Goal: Task Accomplishment & Management: Complete application form

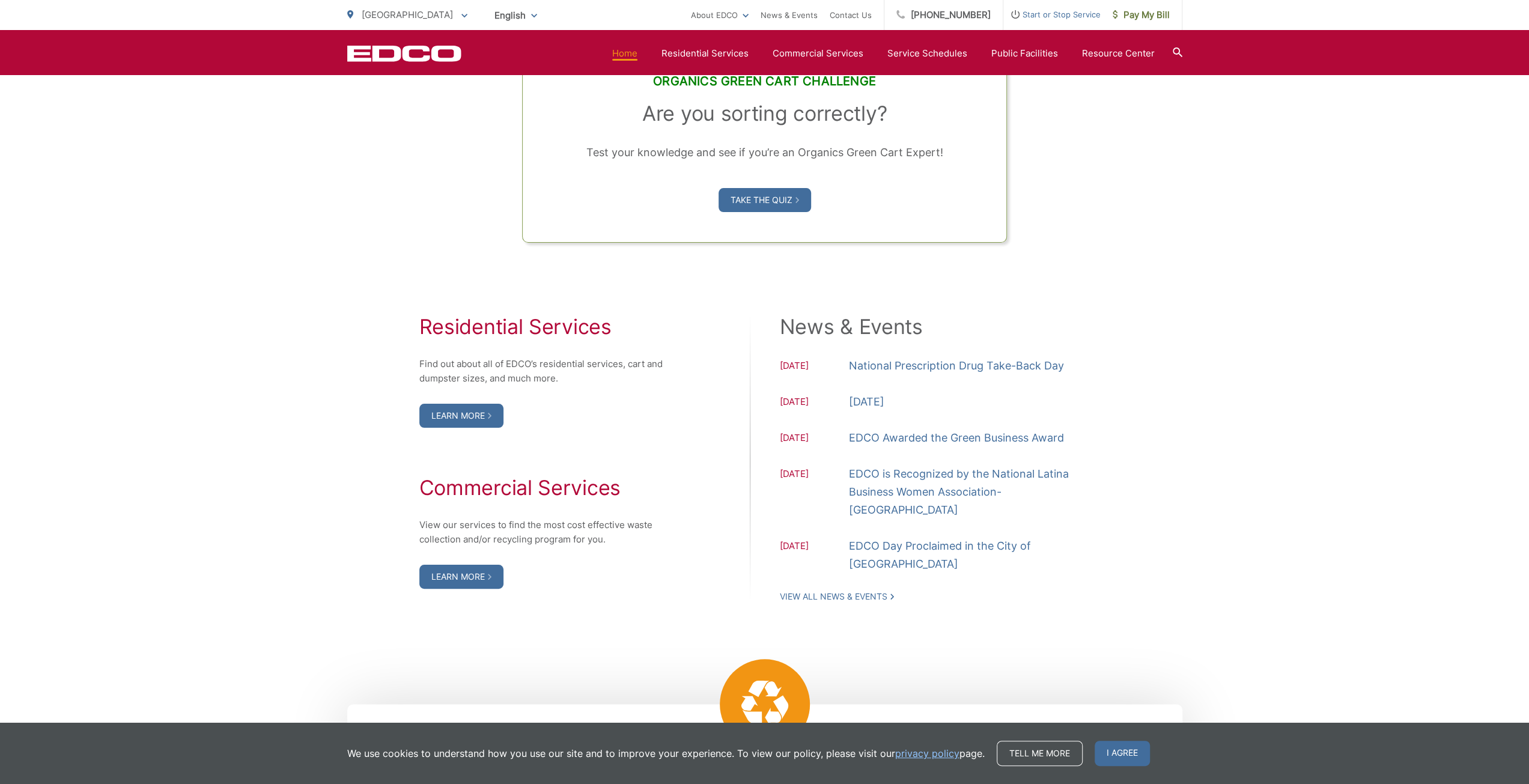
scroll to position [1141, 0]
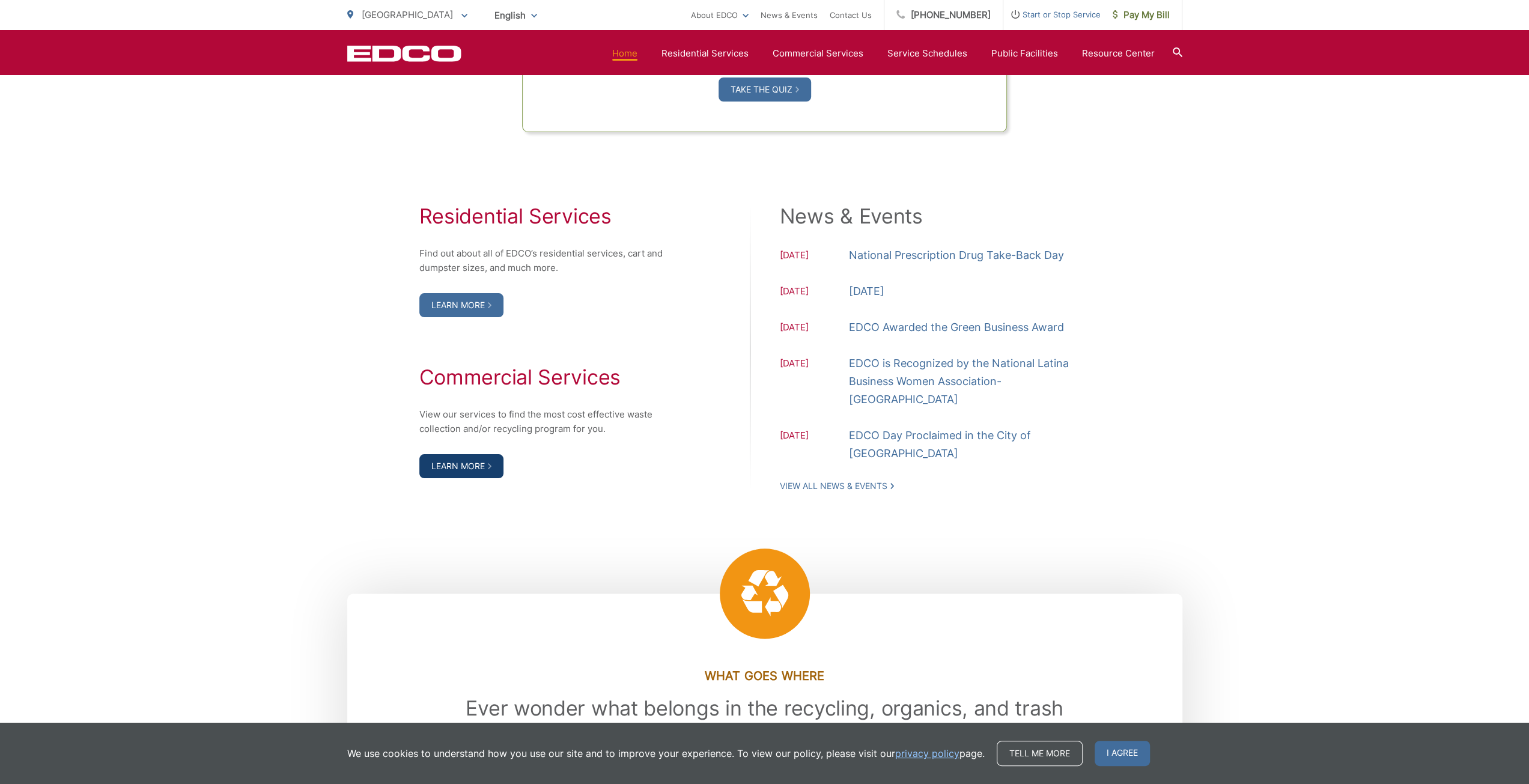
click at [476, 459] on link "Learn More" at bounding box center [461, 465] width 84 height 24
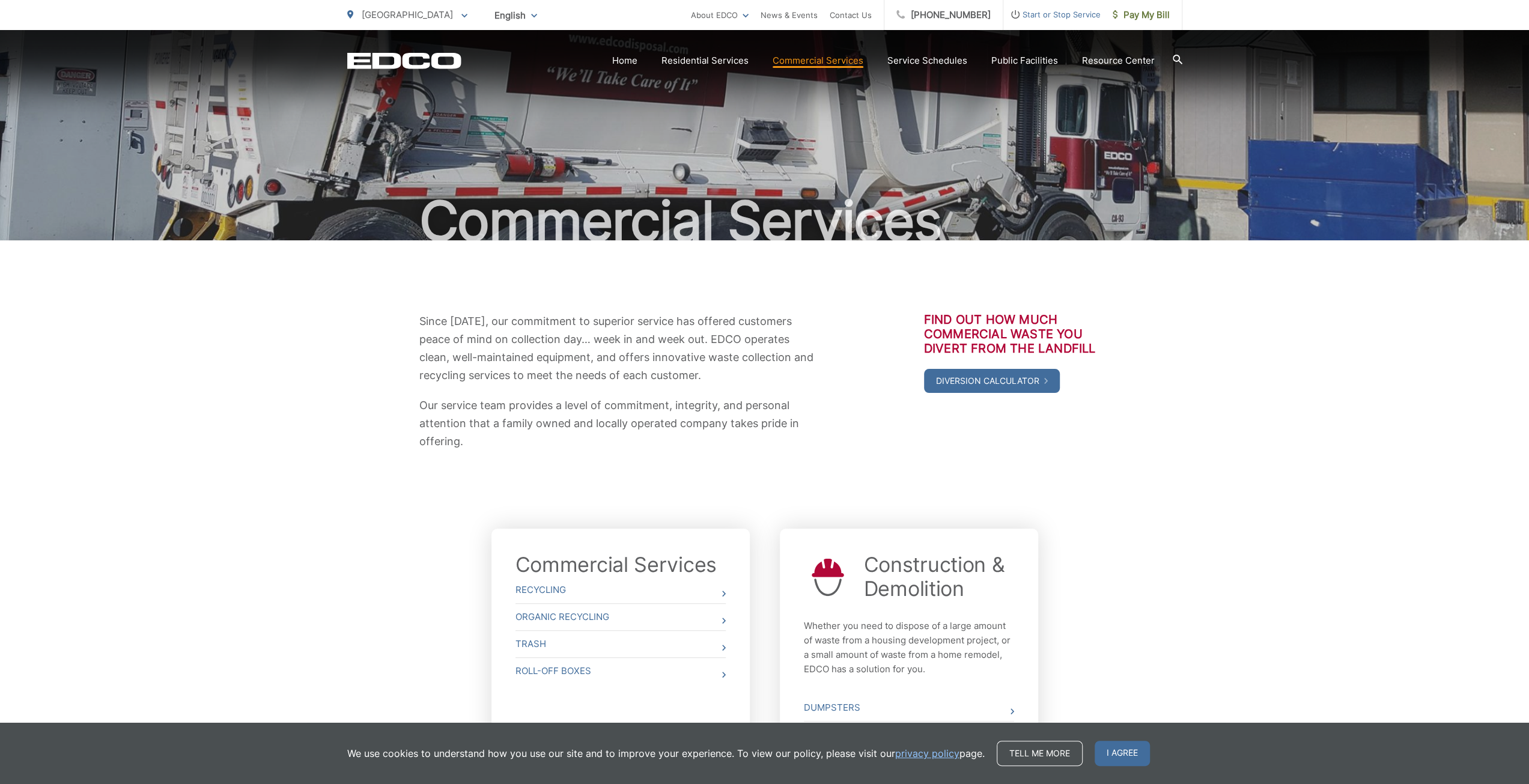
scroll to position [161, 0]
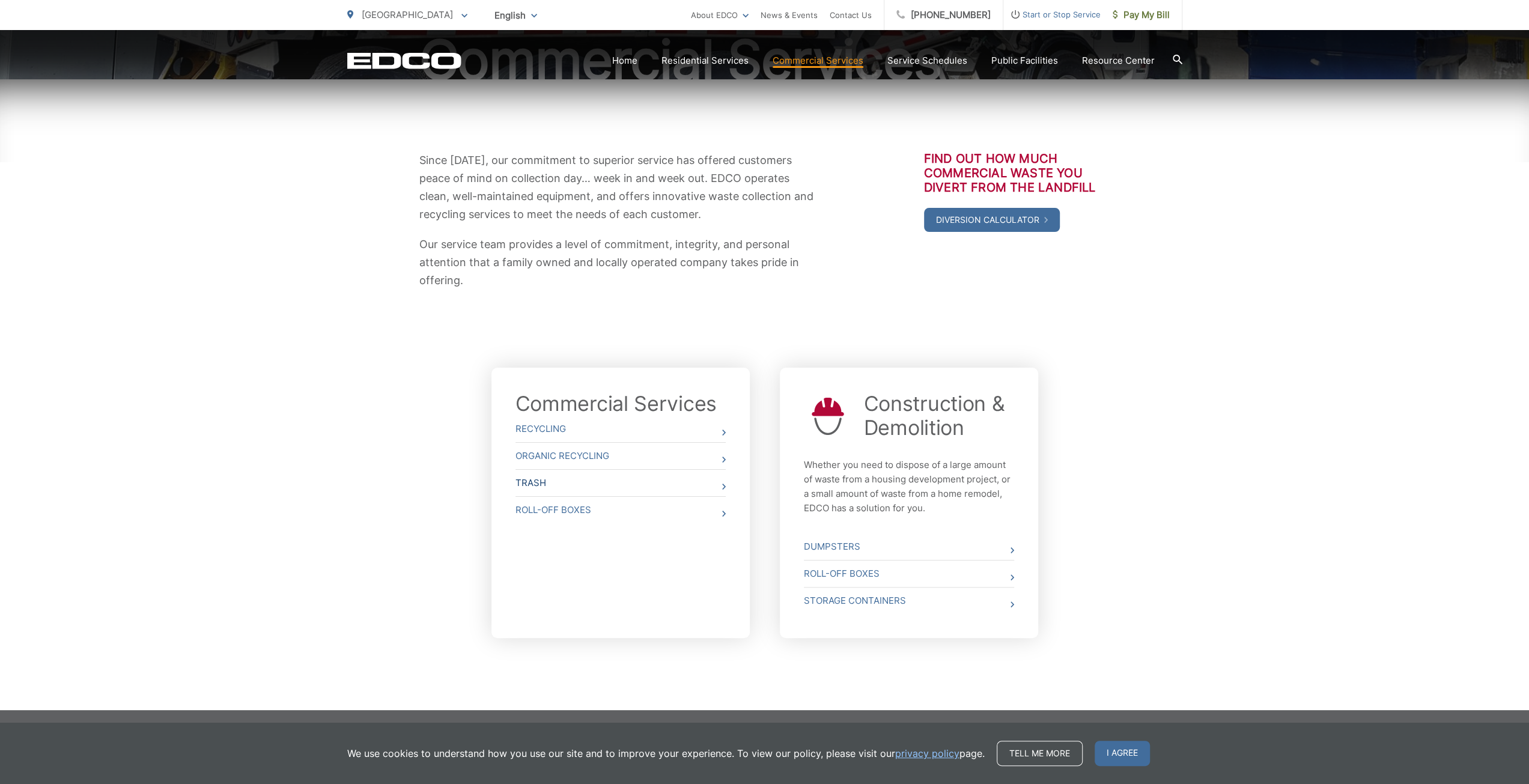
click at [573, 490] on link "Trash" at bounding box center [621, 483] width 211 height 26
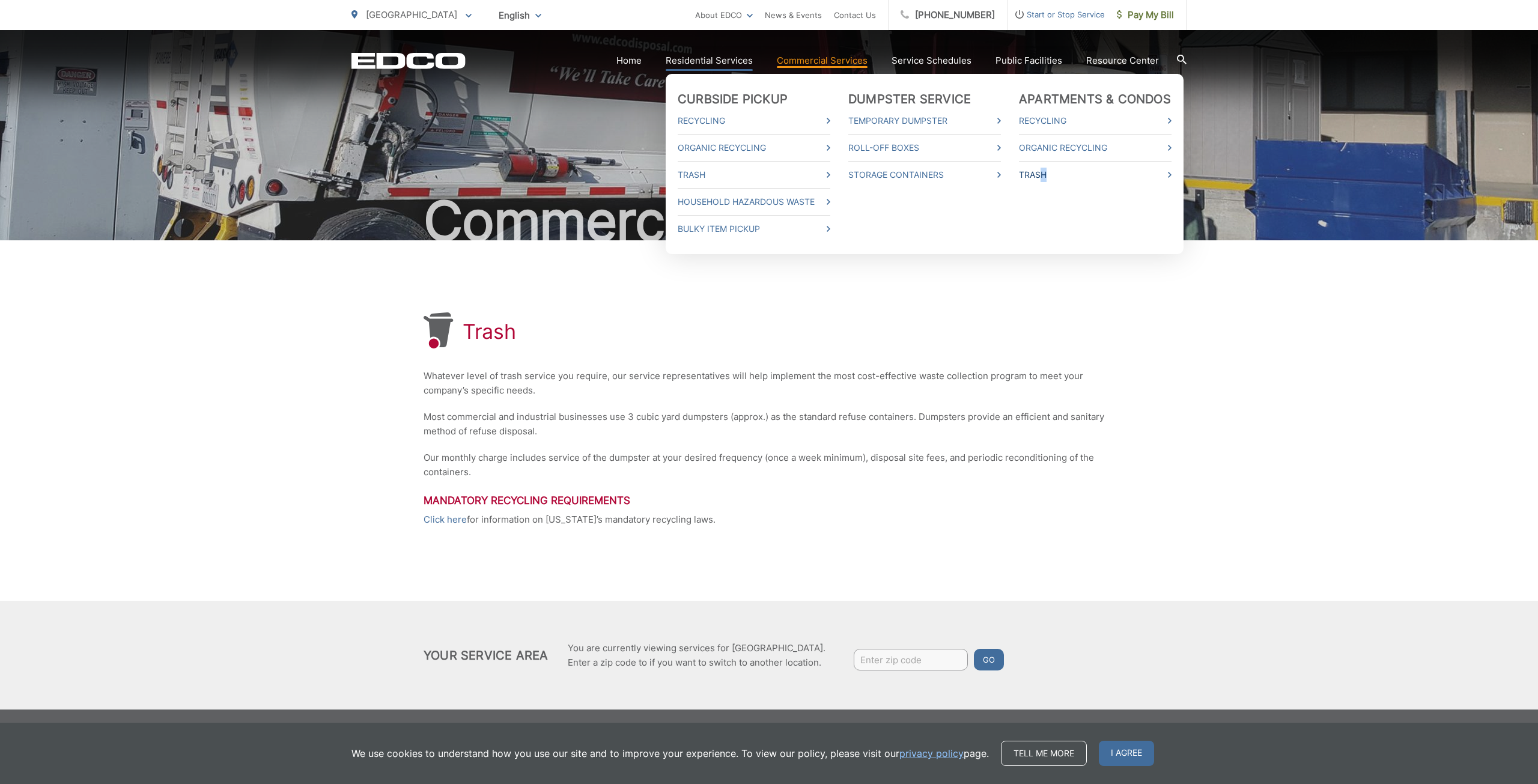
click at [1049, 176] on li "Trash" at bounding box center [1095, 171] width 153 height 21
click at [1172, 175] on icon at bounding box center [1169, 175] width 4 height 6
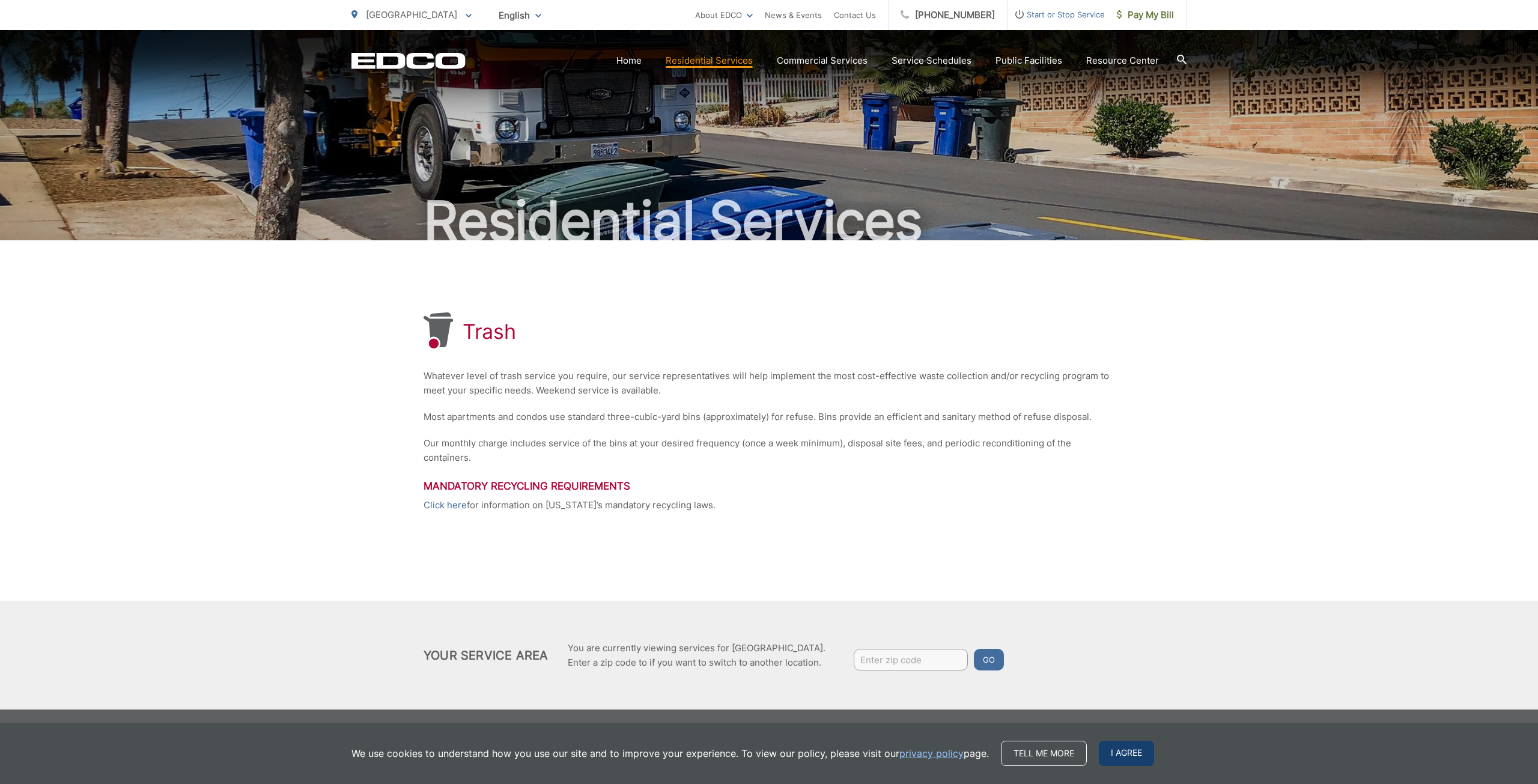
click at [1137, 754] on span "I agree" at bounding box center [1126, 753] width 55 height 25
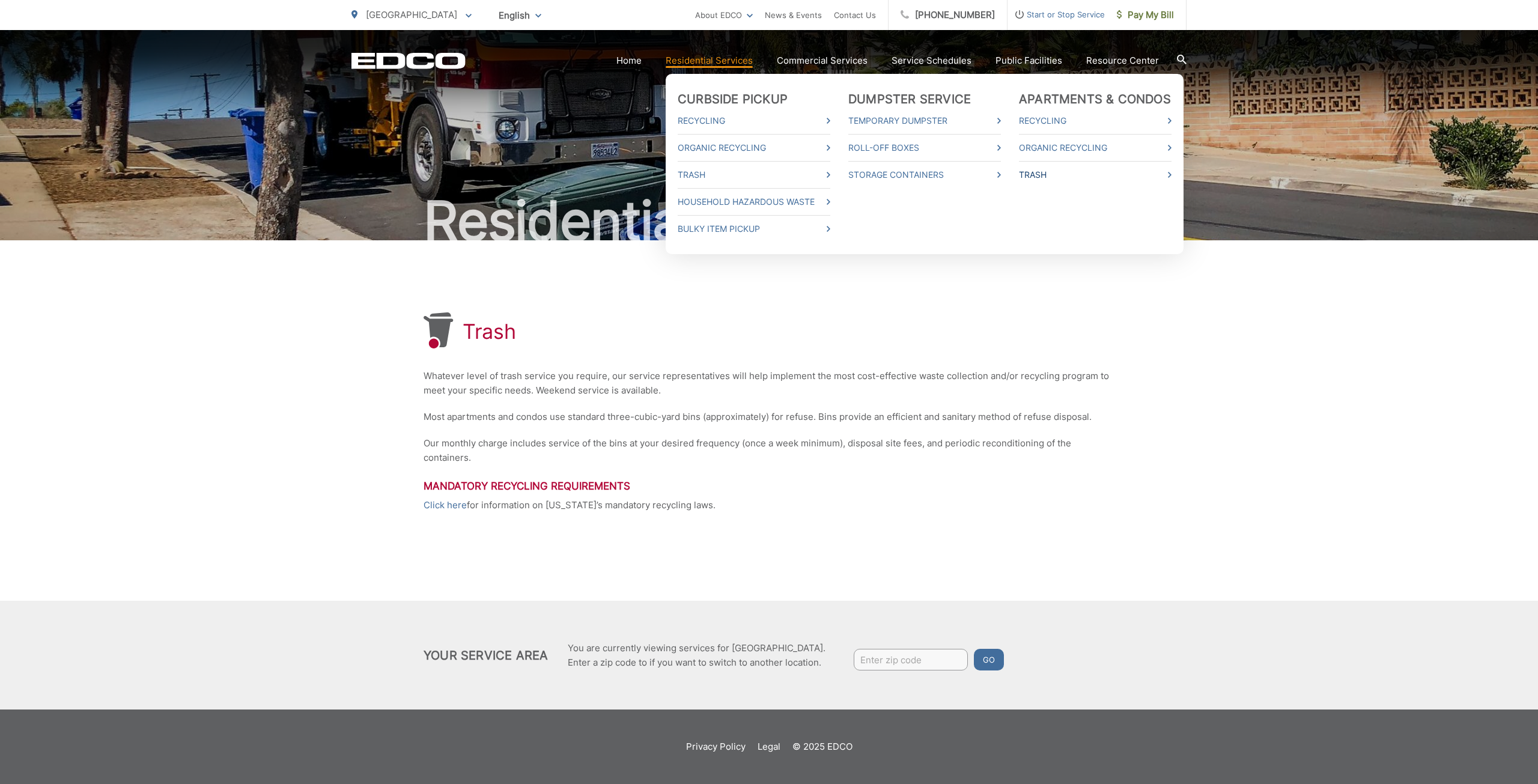
click at [1061, 177] on link "Trash" at bounding box center [1095, 174] width 153 height 15
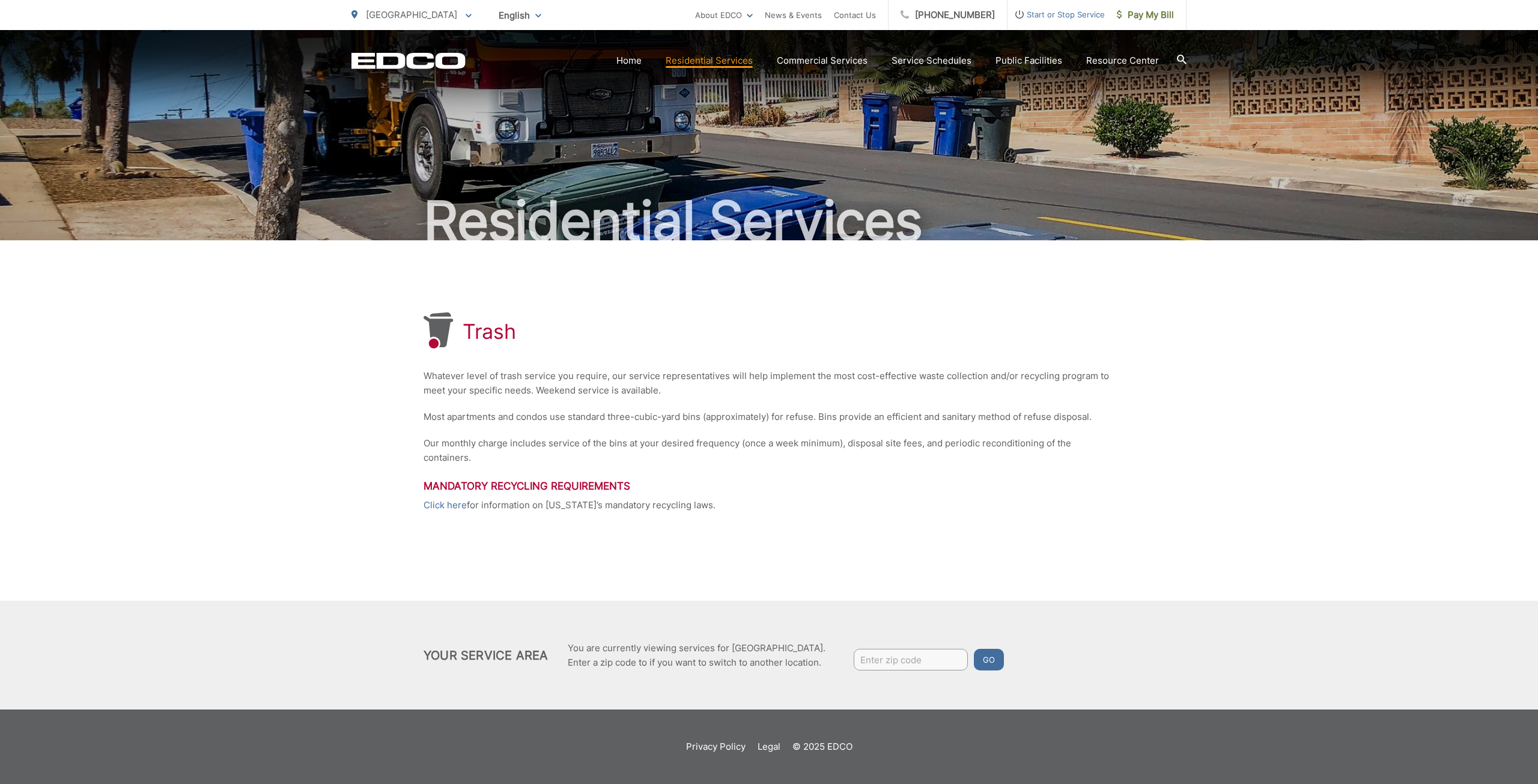
click at [926, 663] on input "Enter zip code" at bounding box center [910, 660] width 114 height 22
type input "92105"
click at [974, 649] on button "Go" at bounding box center [989, 660] width 30 height 22
click at [995, 656] on button "Go" at bounding box center [989, 660] width 30 height 22
click at [992, 660] on button "Go" at bounding box center [989, 660] width 30 height 22
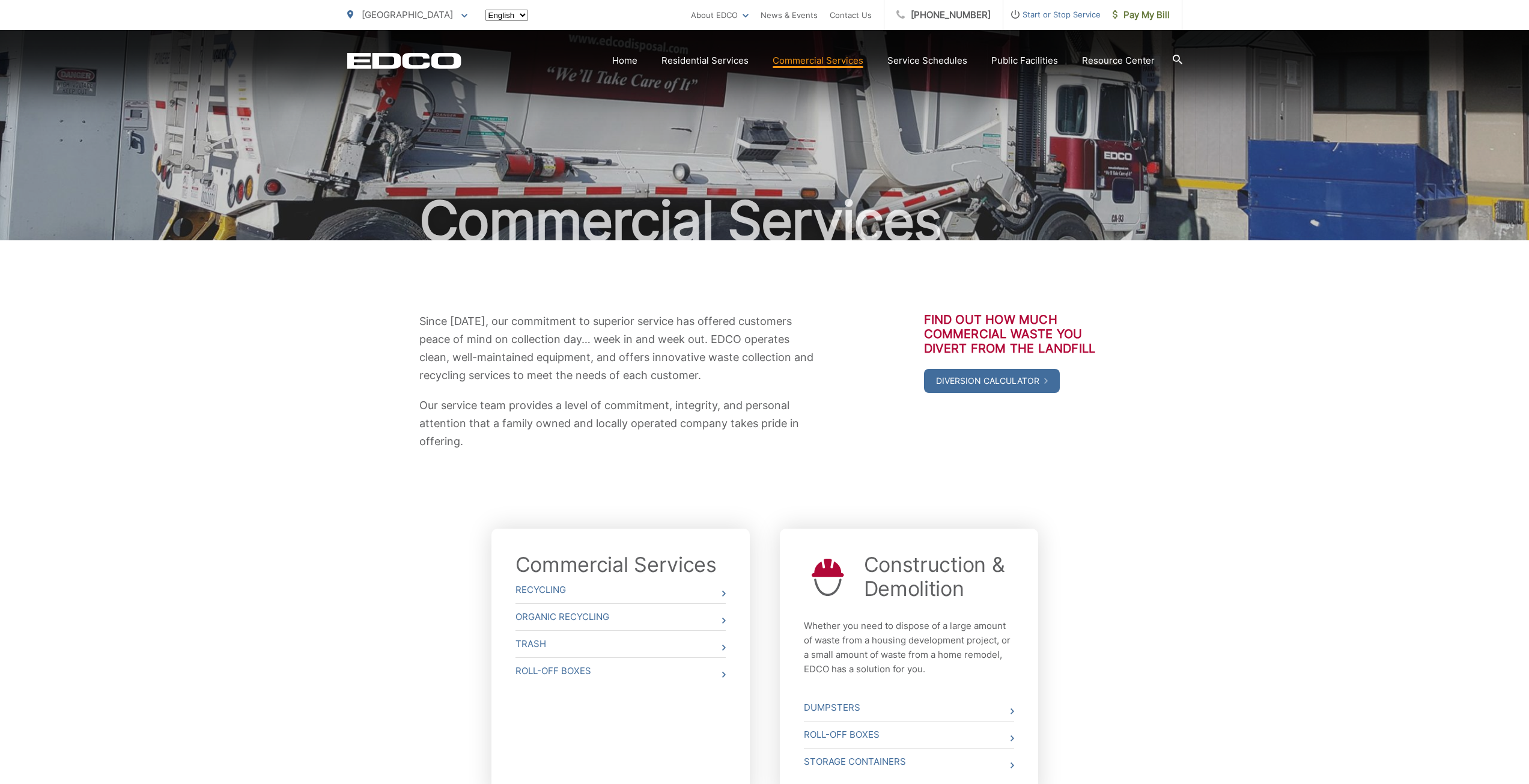
scroll to position [161, 0]
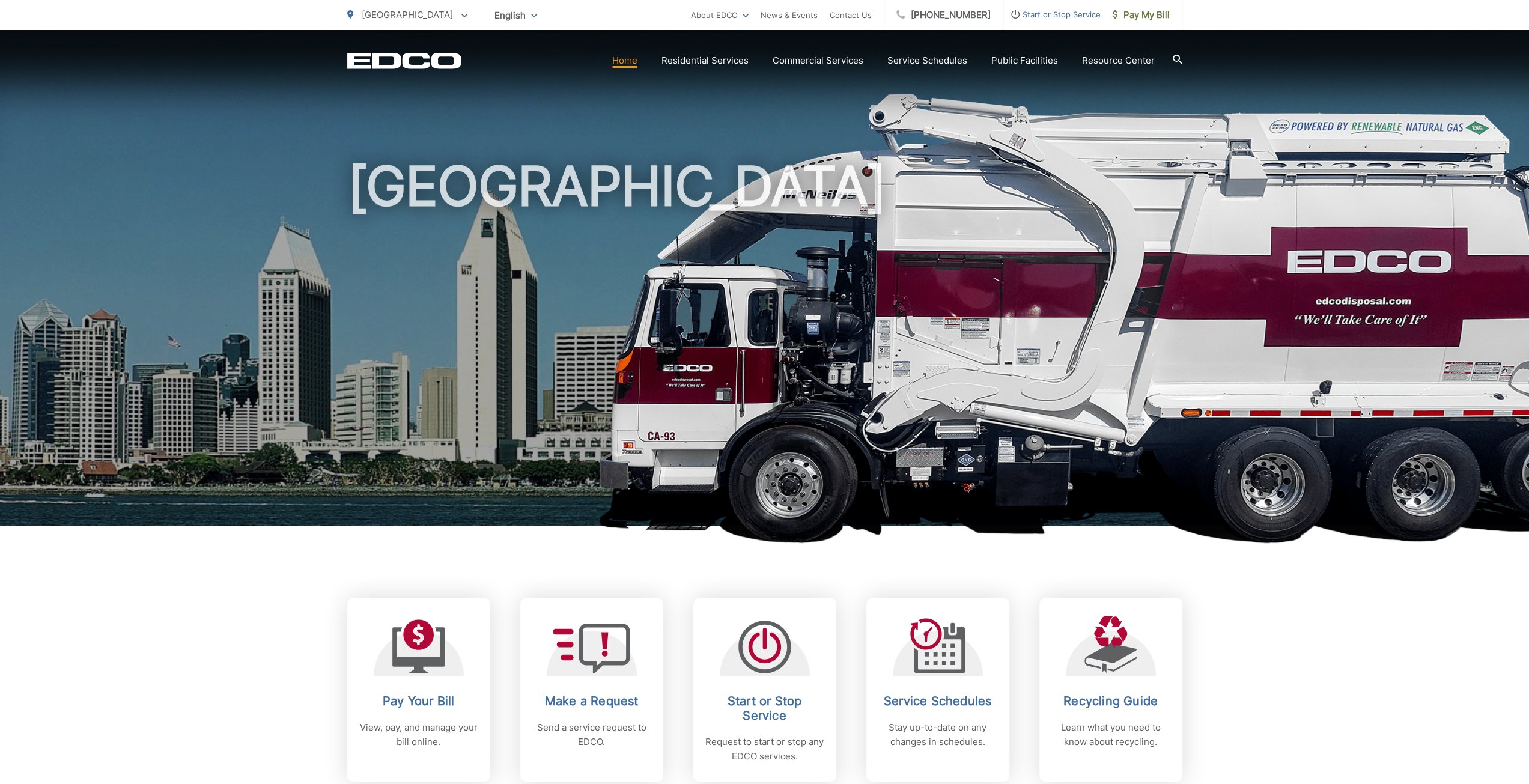
scroll to position [120, 0]
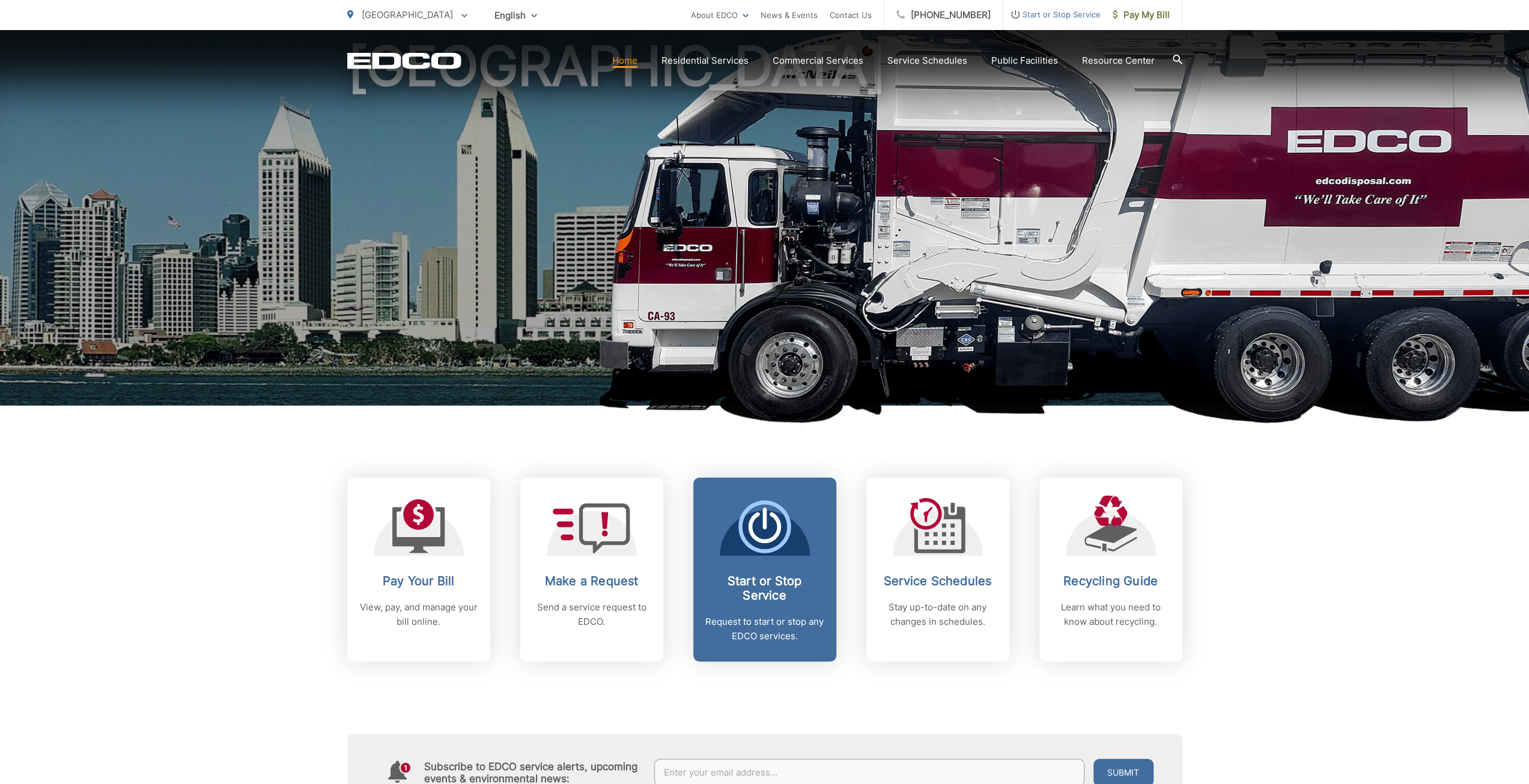
click at [738, 551] on div at bounding box center [764, 525] width 90 height 60
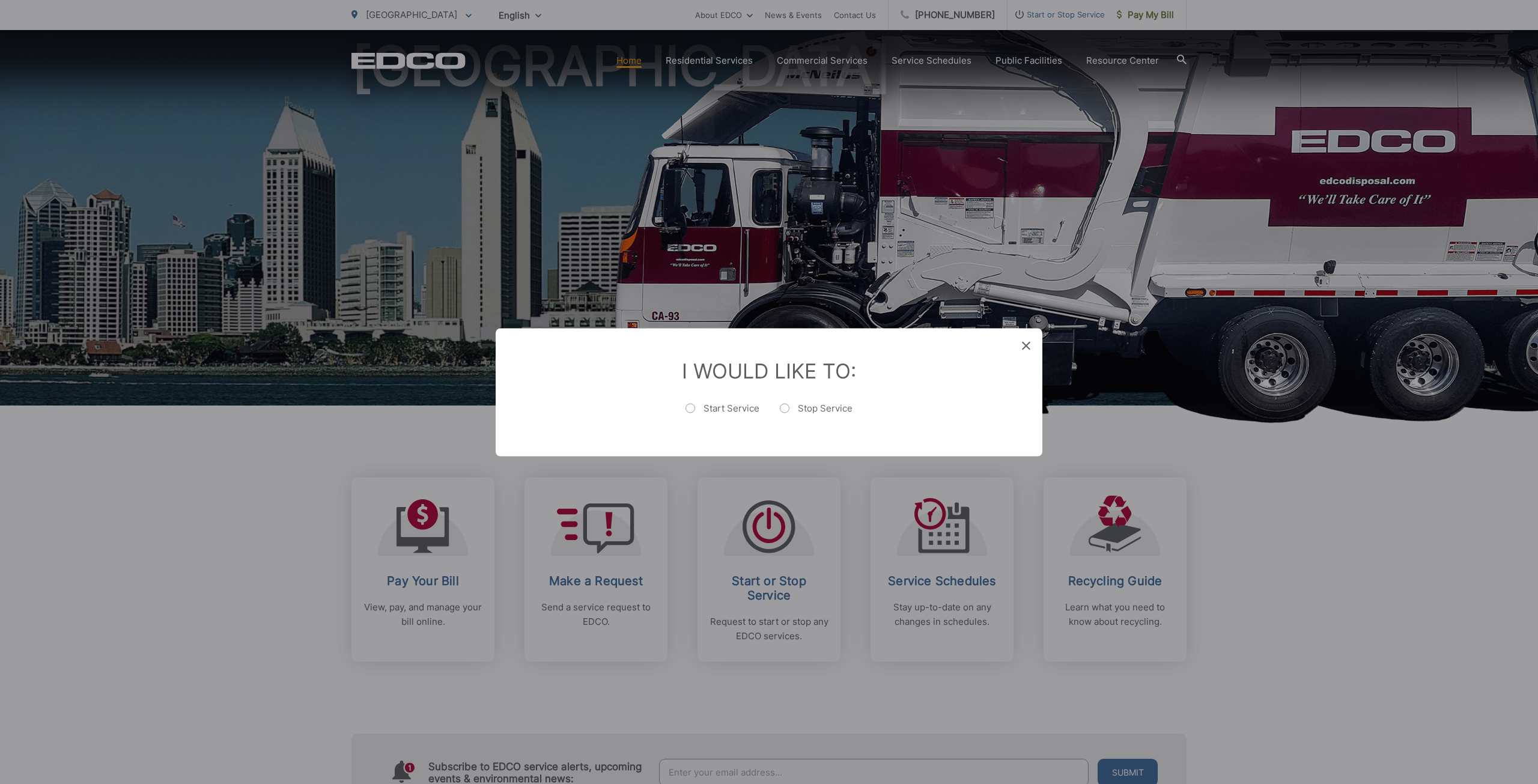
click at [692, 408] on label "Start Service" at bounding box center [722, 413] width 74 height 24
radio input "true"
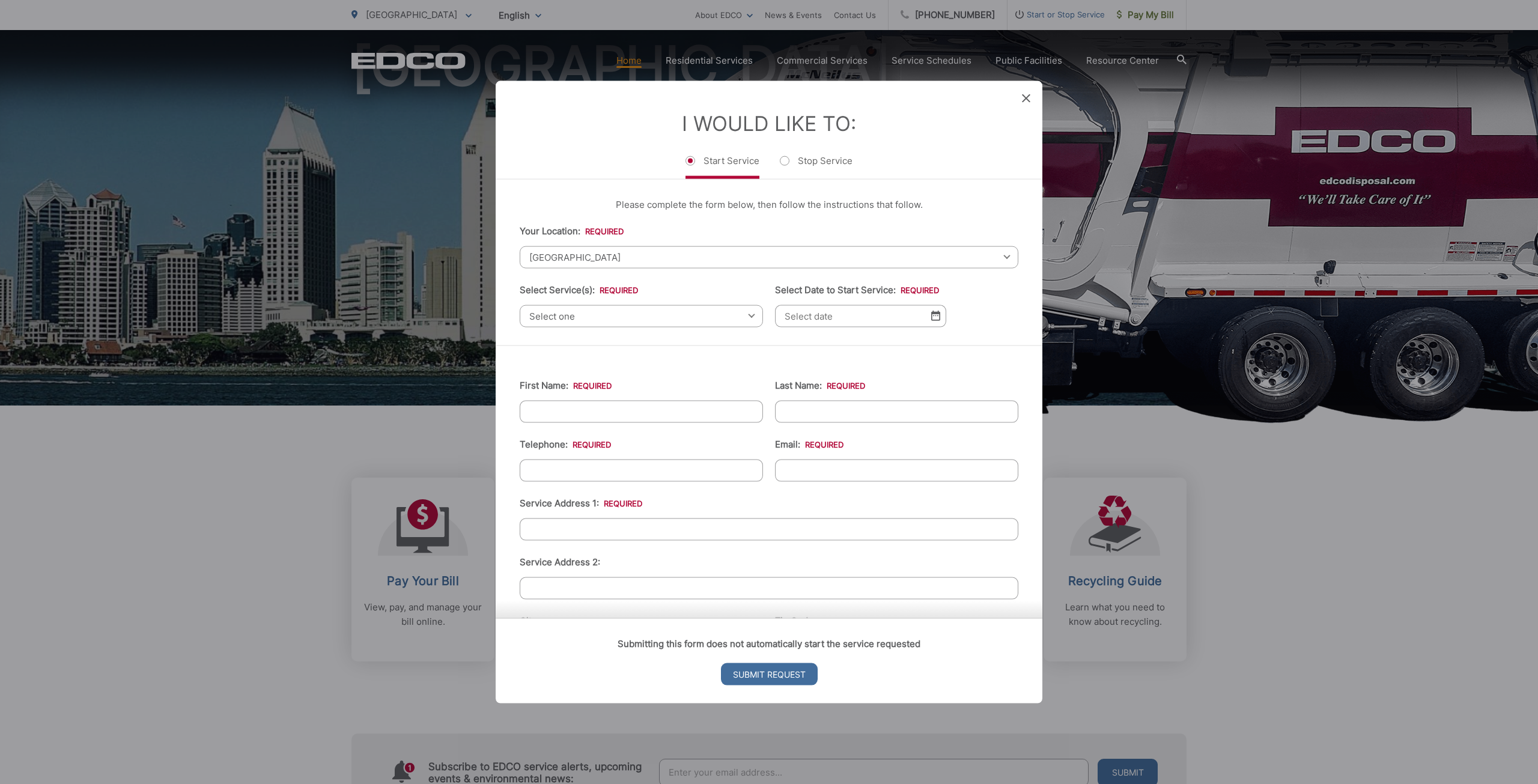
click at [1026, 103] on span at bounding box center [1026, 98] width 8 height 12
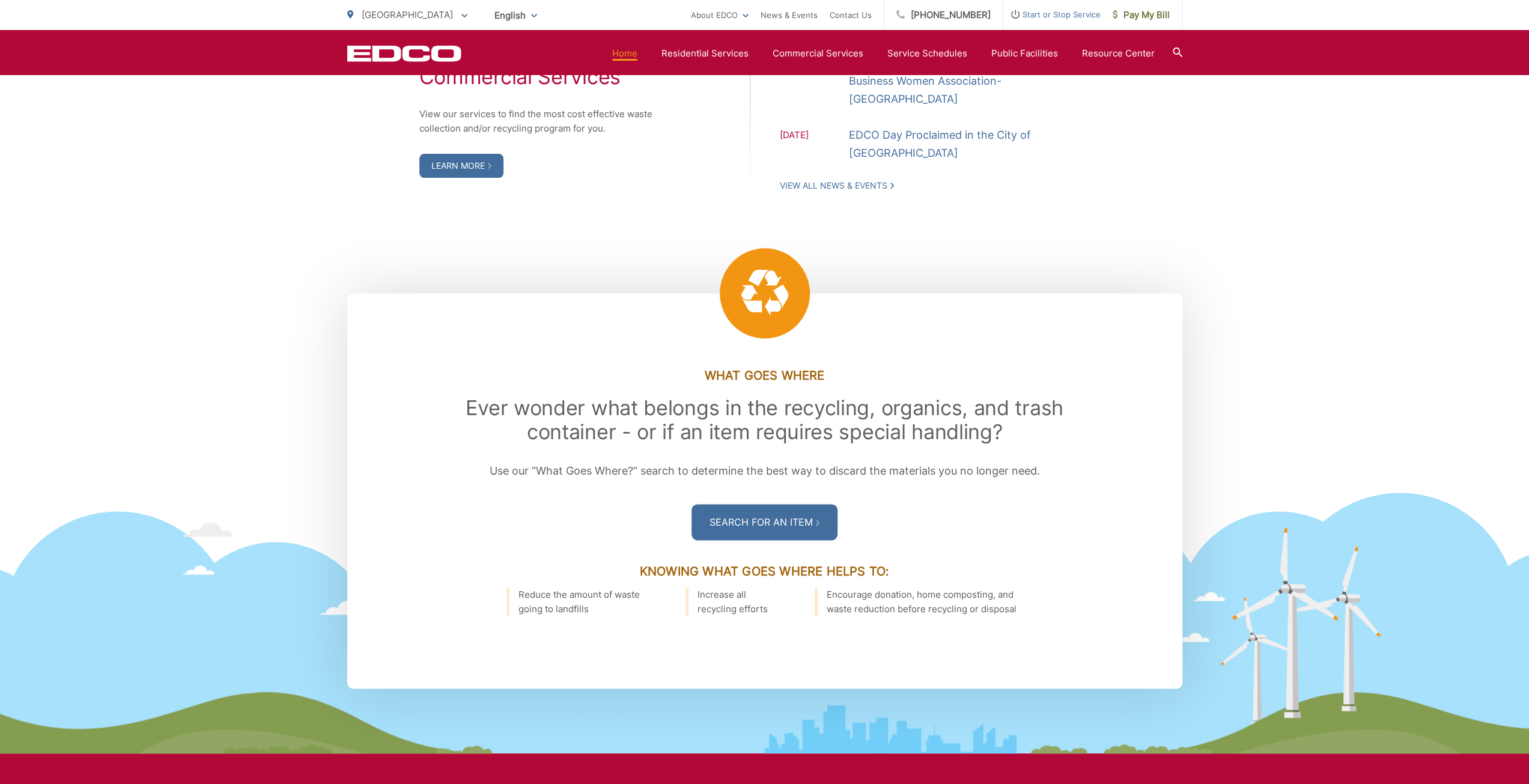
scroll to position [1081, 0]
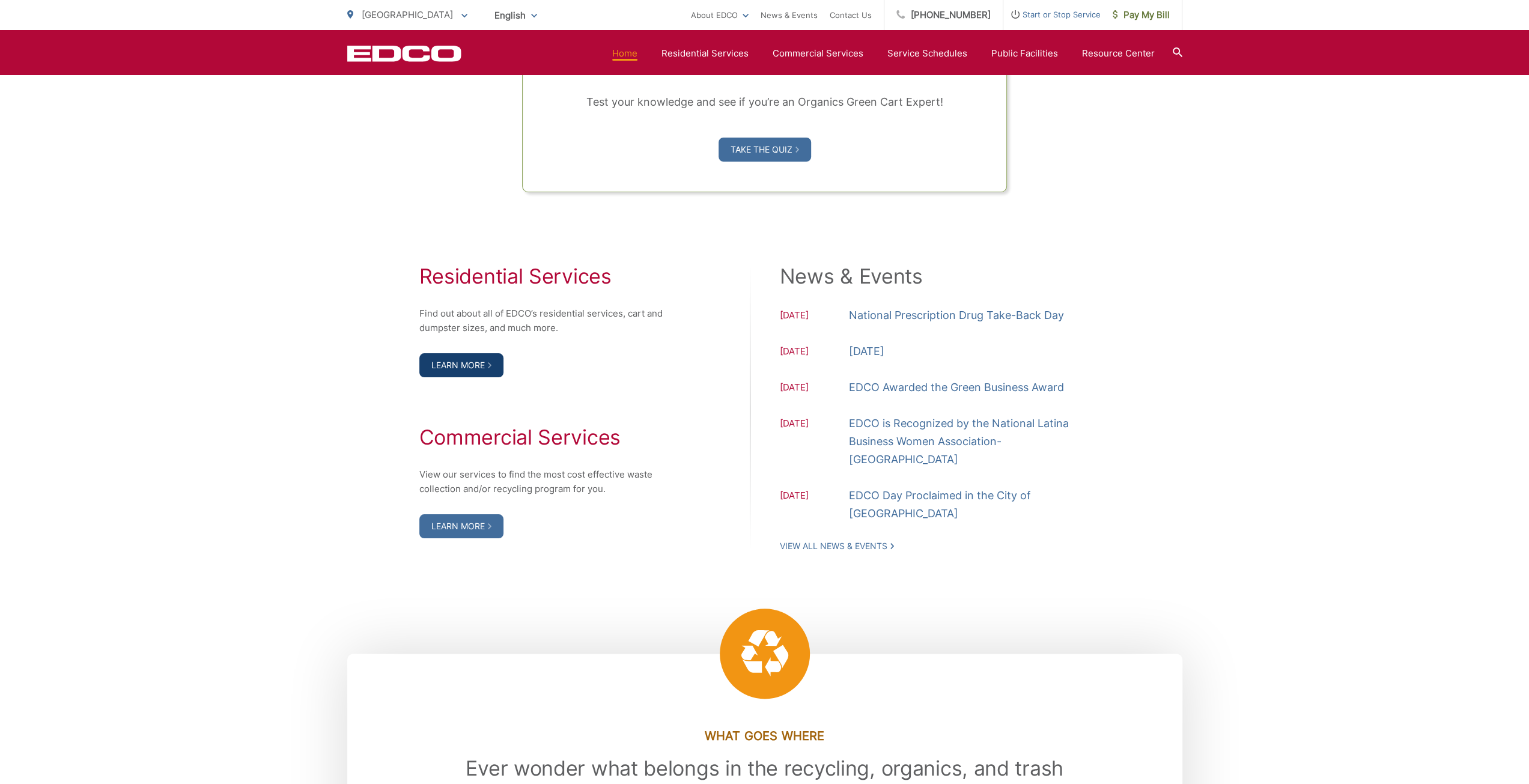
click at [470, 365] on link "Learn More" at bounding box center [461, 365] width 84 height 24
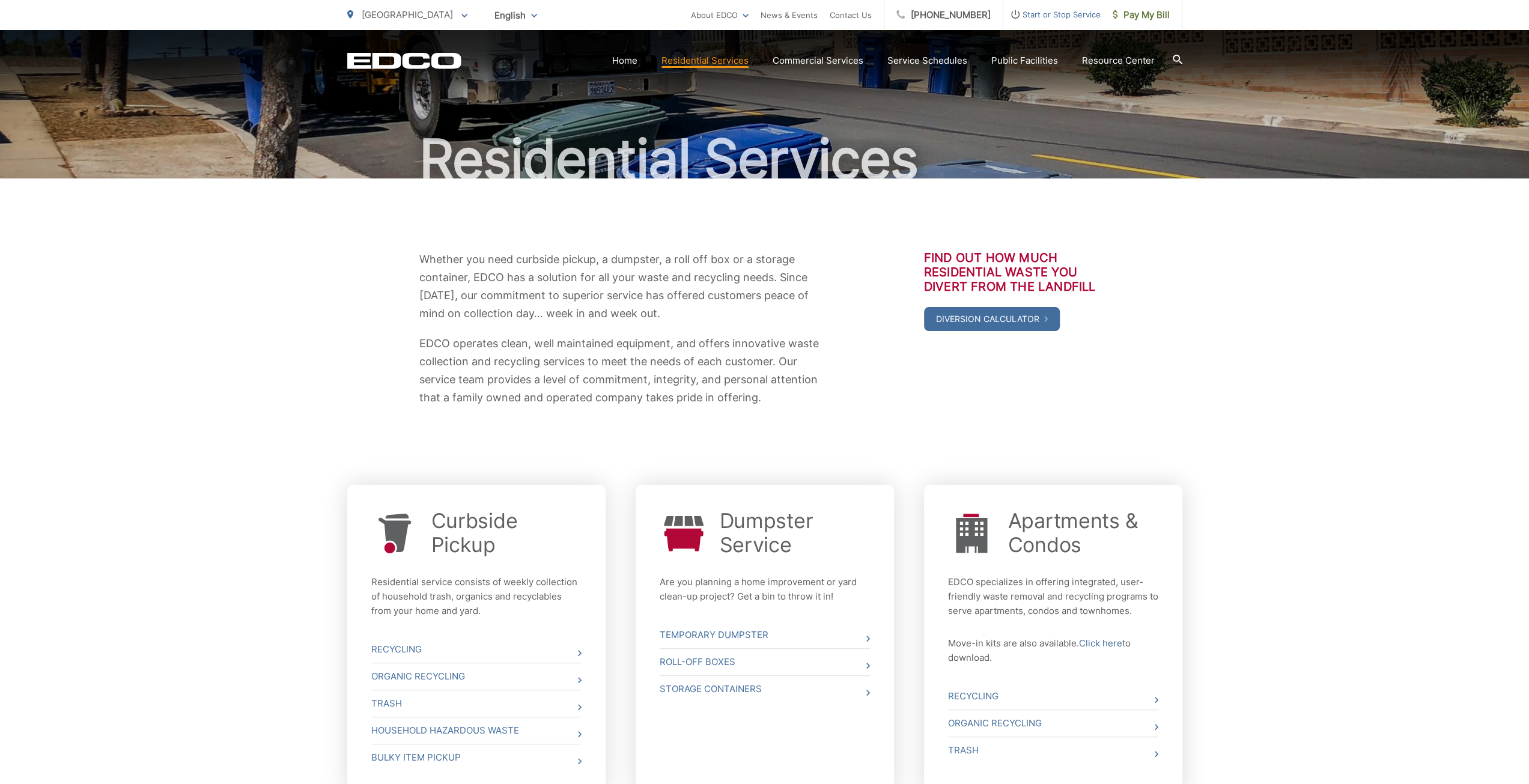
scroll to position [180, 0]
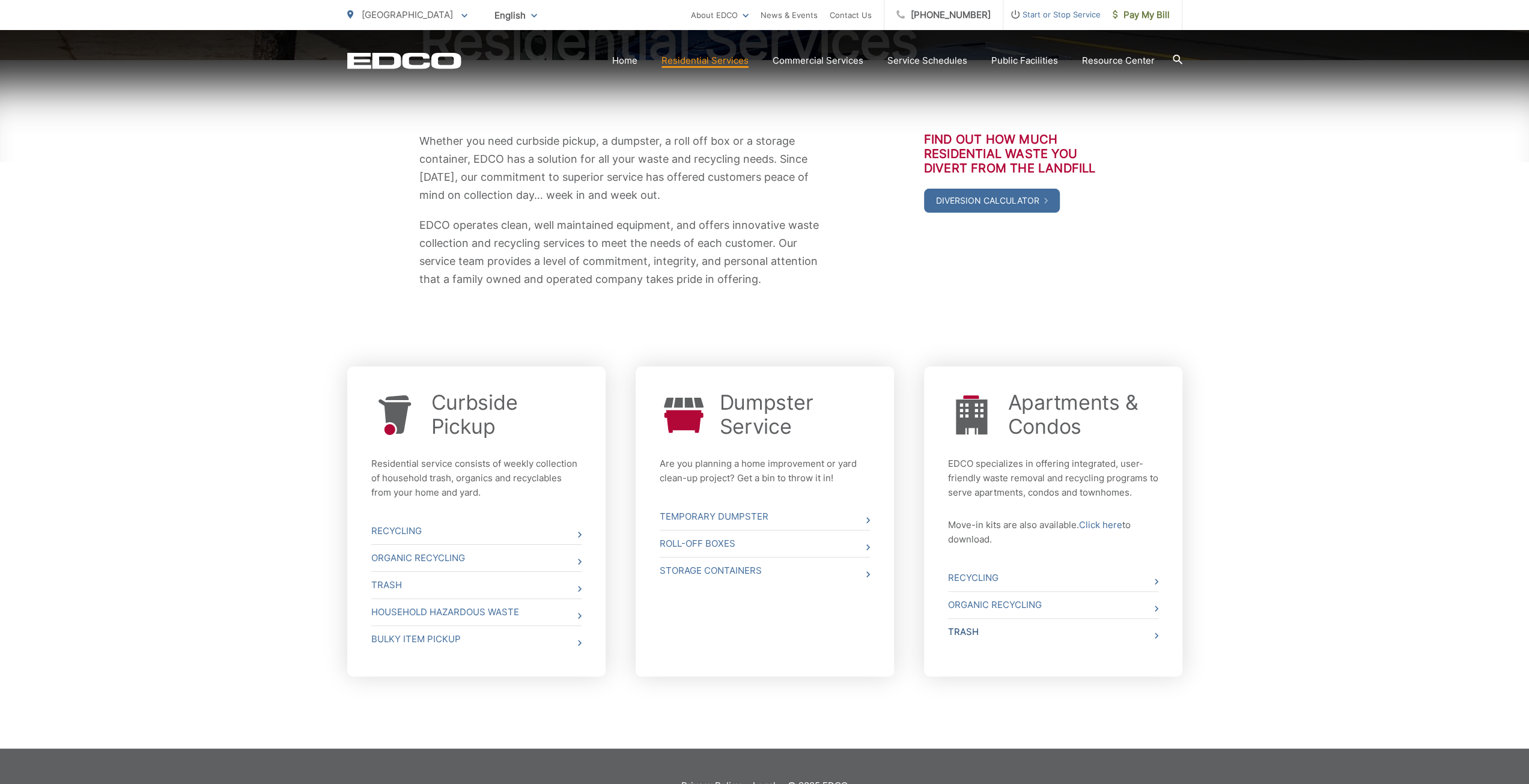
click at [980, 630] on link "Trash" at bounding box center [1053, 632] width 211 height 26
